Goal: Transaction & Acquisition: Book appointment/travel/reservation

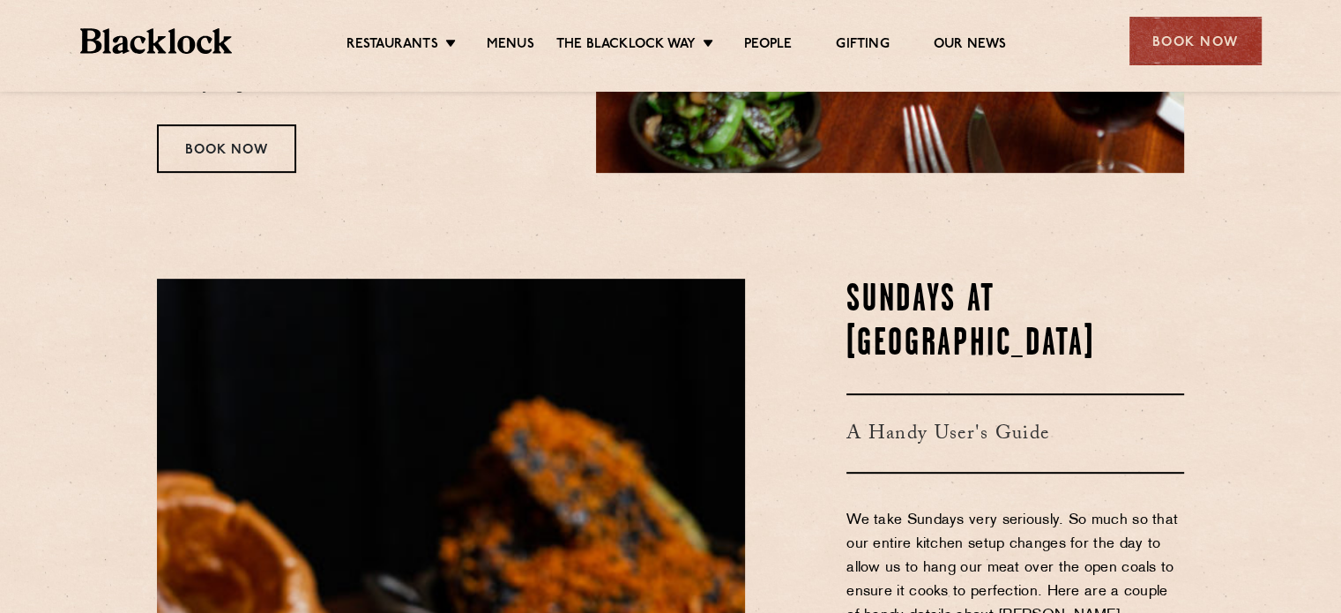
scroll to position [370, 0]
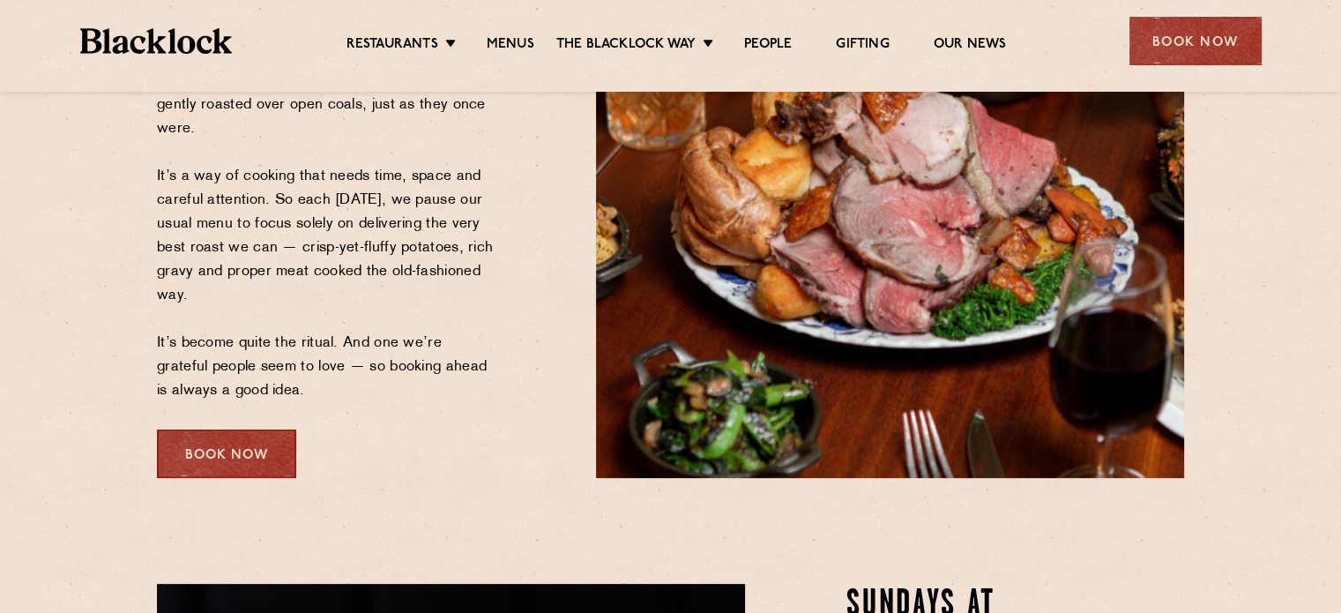
click at [228, 458] on div "Book Now" at bounding box center [226, 453] width 139 height 48
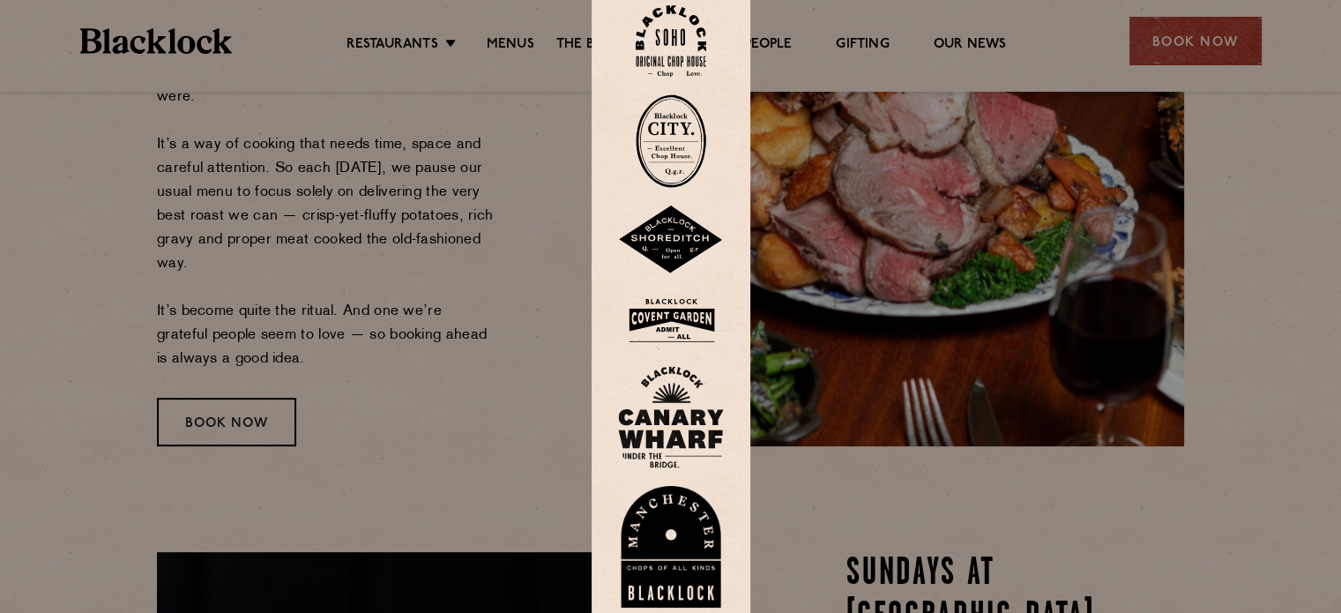
scroll to position [339, 0]
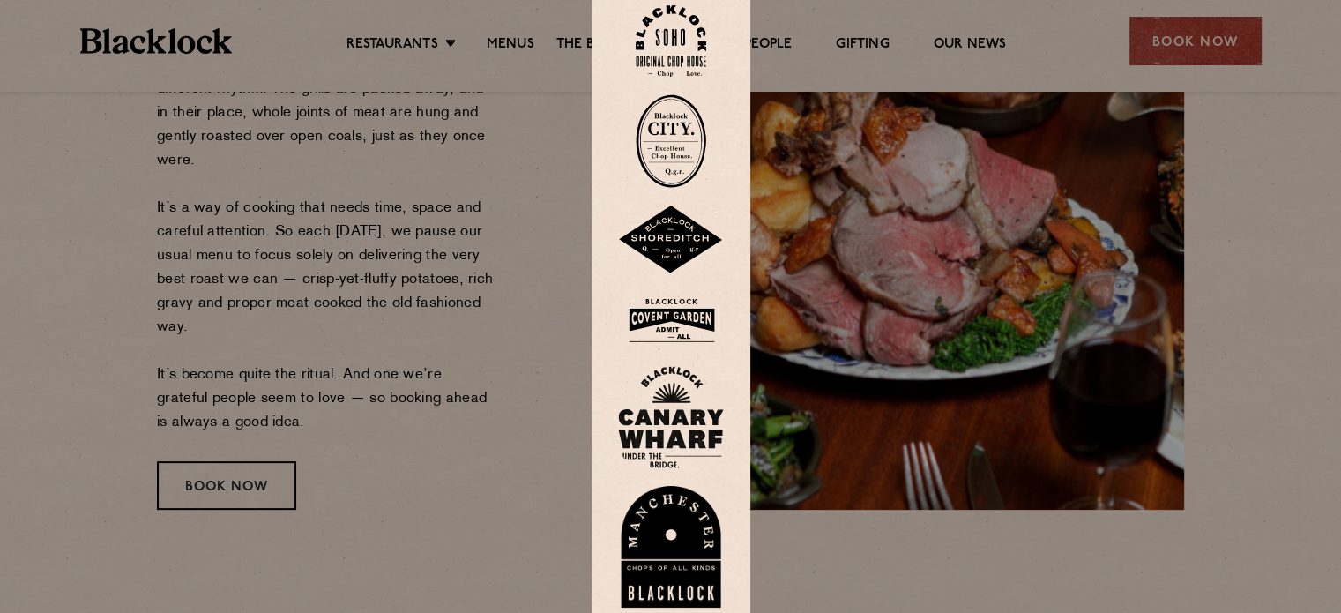
click at [1315, 329] on div at bounding box center [670, 306] width 1341 height 613
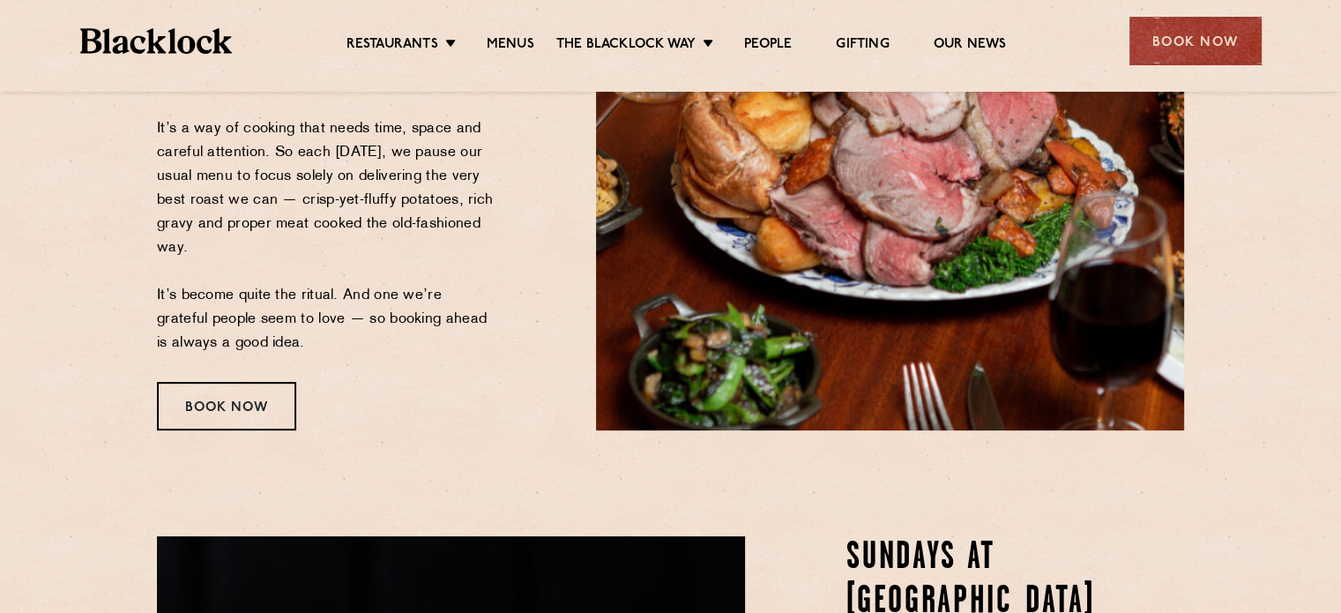
scroll to position [420, 0]
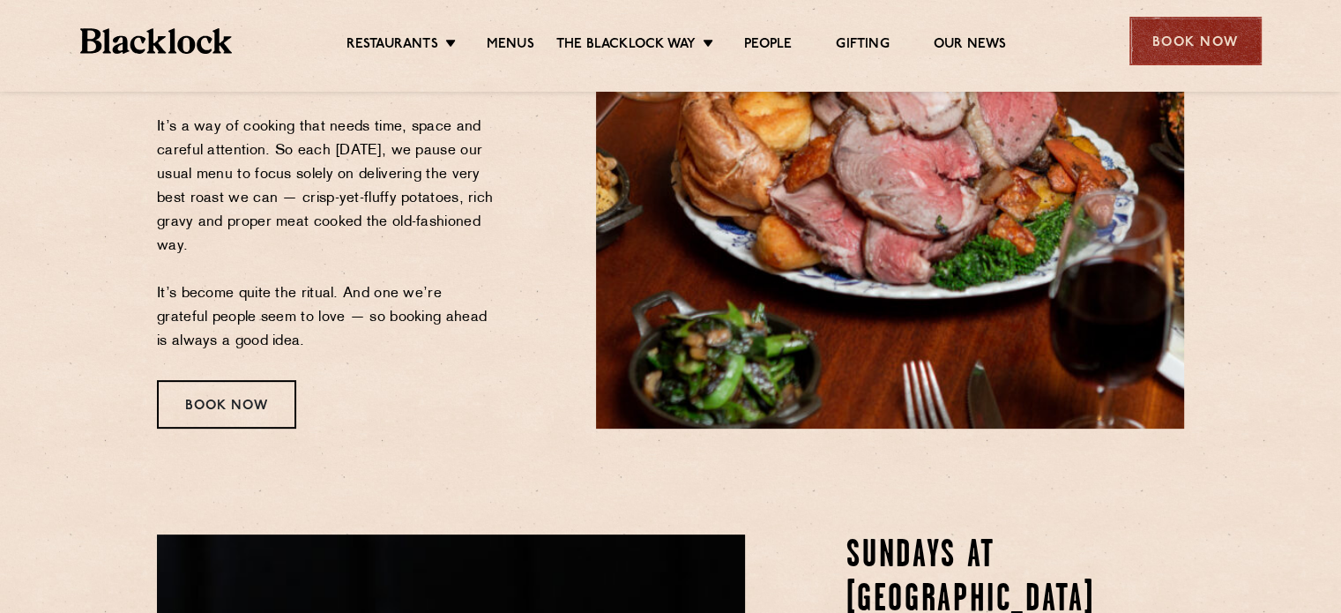
click at [1203, 36] on div "Book Now" at bounding box center [1195, 41] width 132 height 48
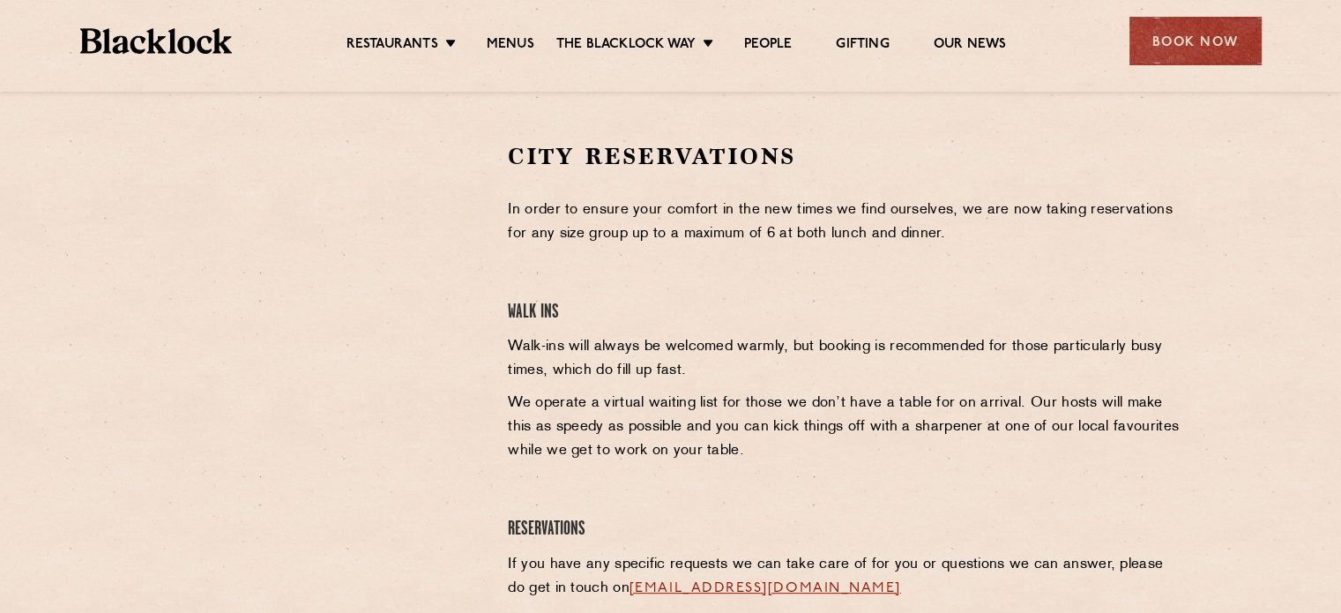
scroll to position [561, 0]
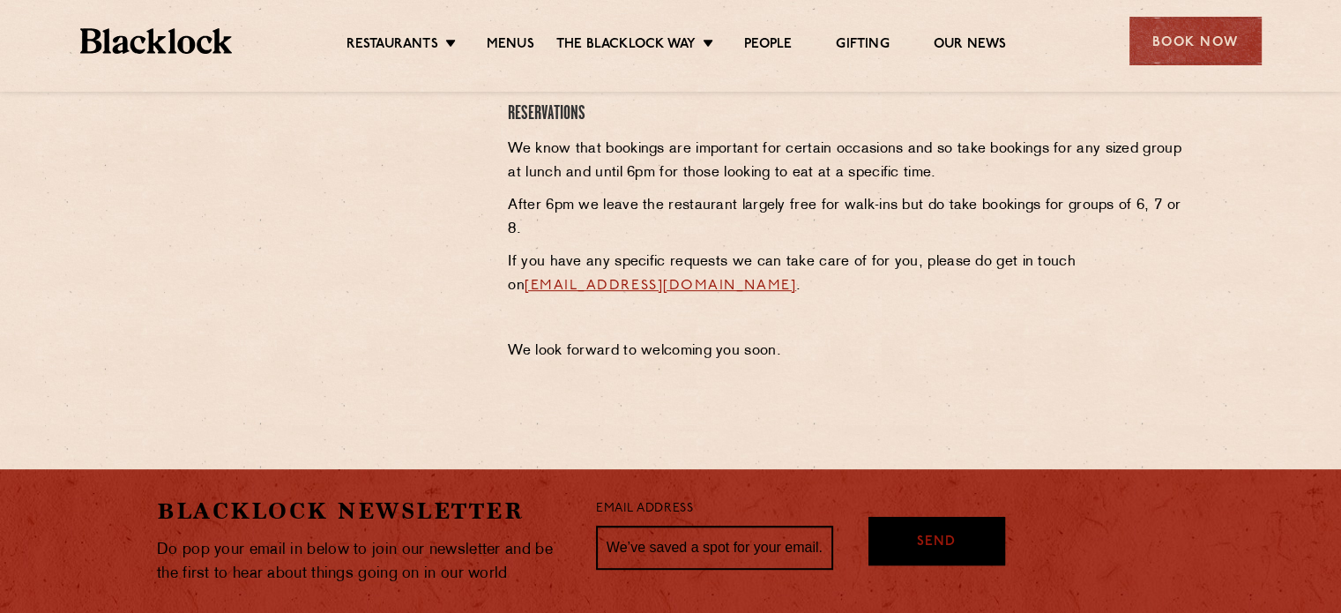
scroll to position [554, 0]
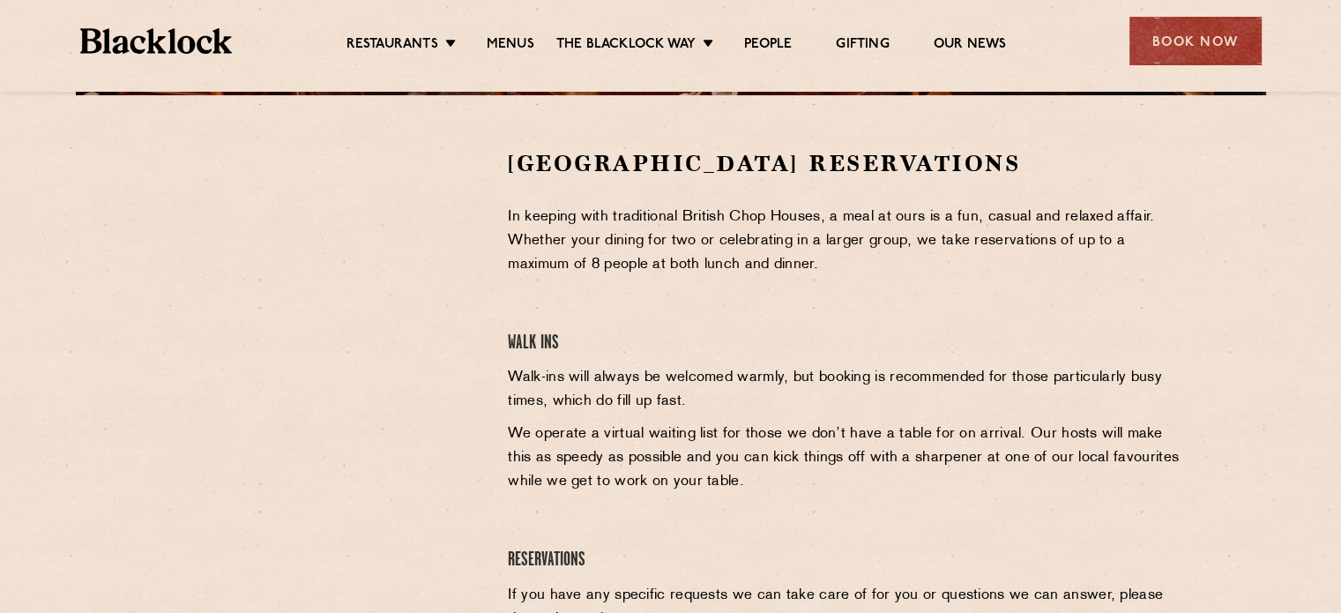
scroll to position [550, 0]
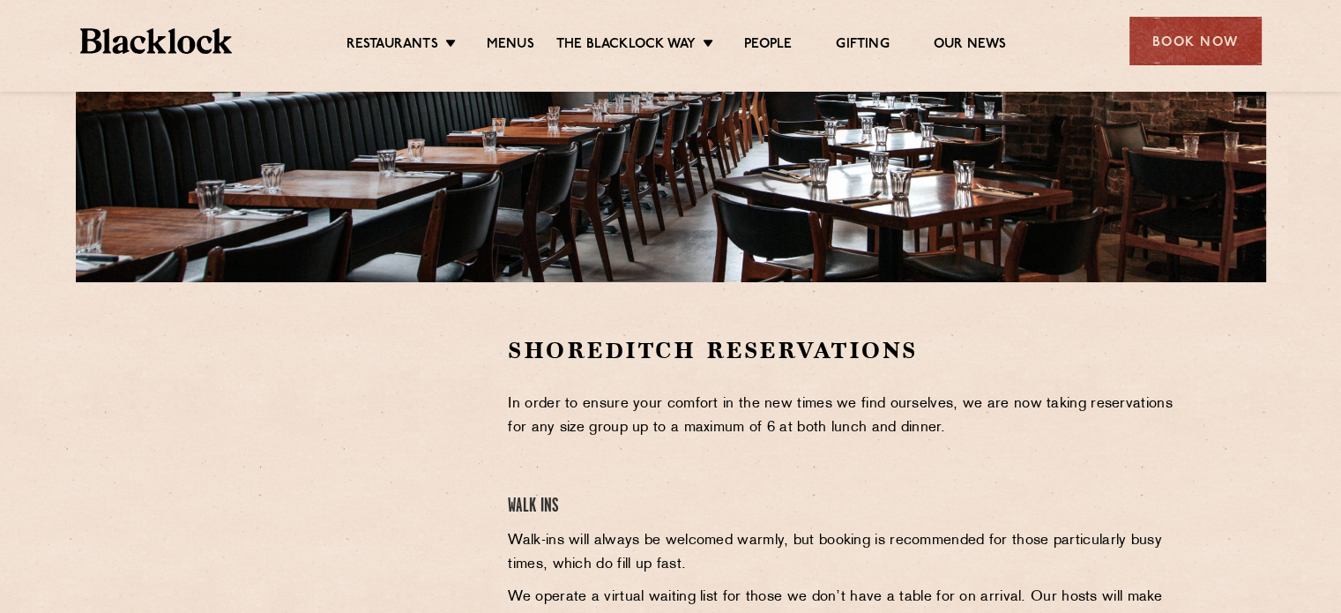
scroll to position [457, 0]
